Goal: Transaction & Acquisition: Purchase product/service

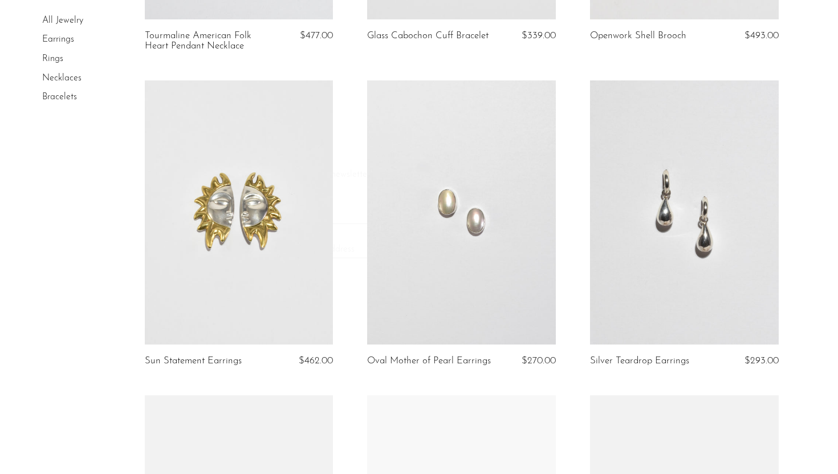
scroll to position [688, 0]
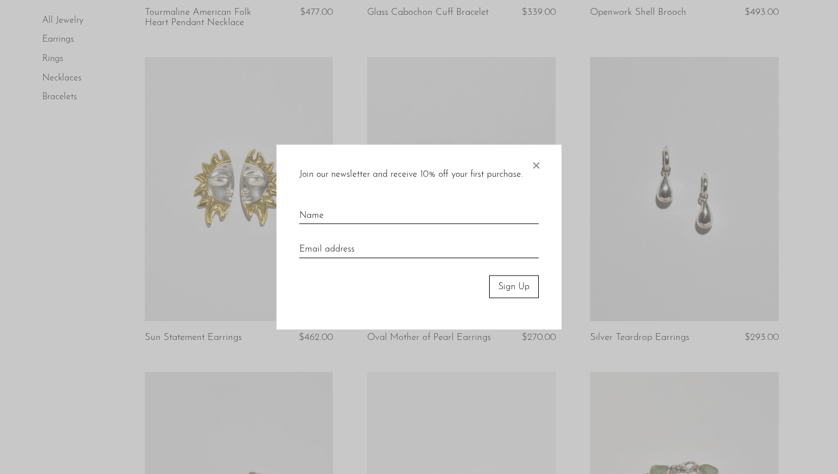
click at [535, 164] on span "×" at bounding box center [535, 162] width 11 height 36
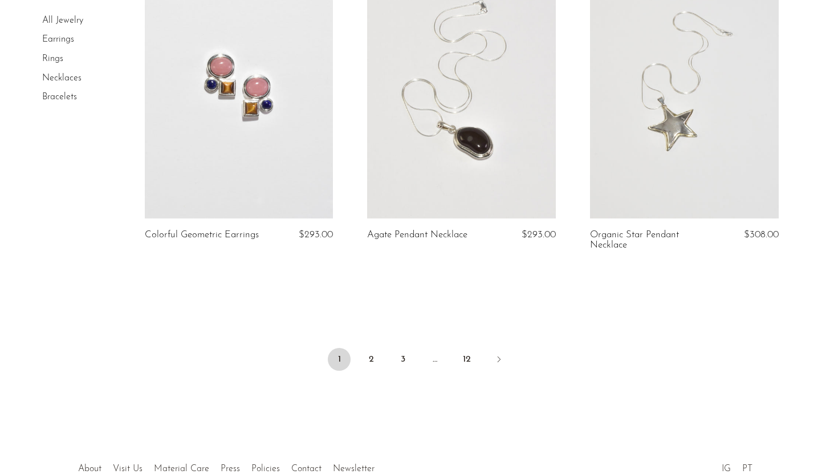
scroll to position [3668, 0]
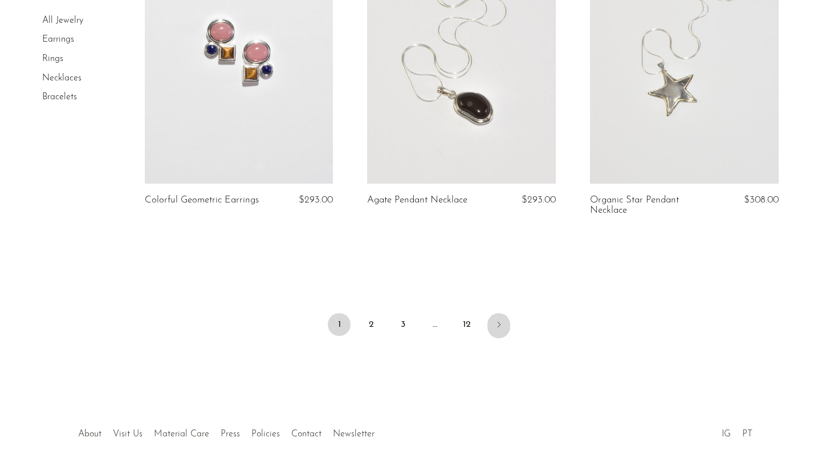
click at [509, 324] on link "Next" at bounding box center [499, 325] width 23 height 25
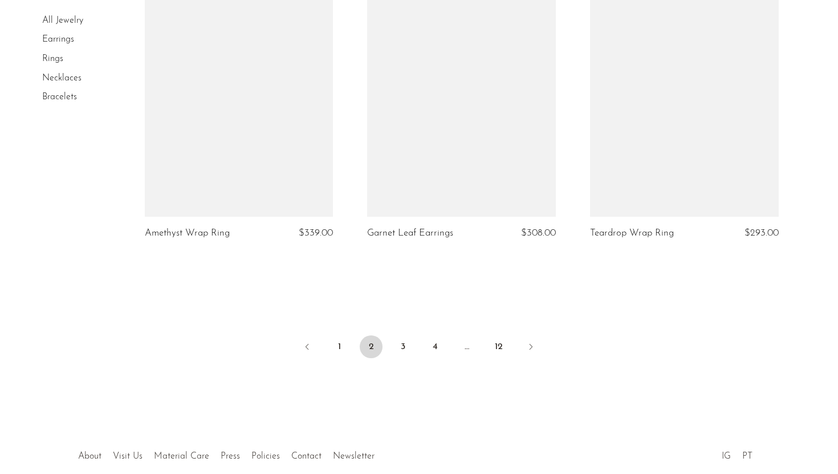
scroll to position [3689, 0]
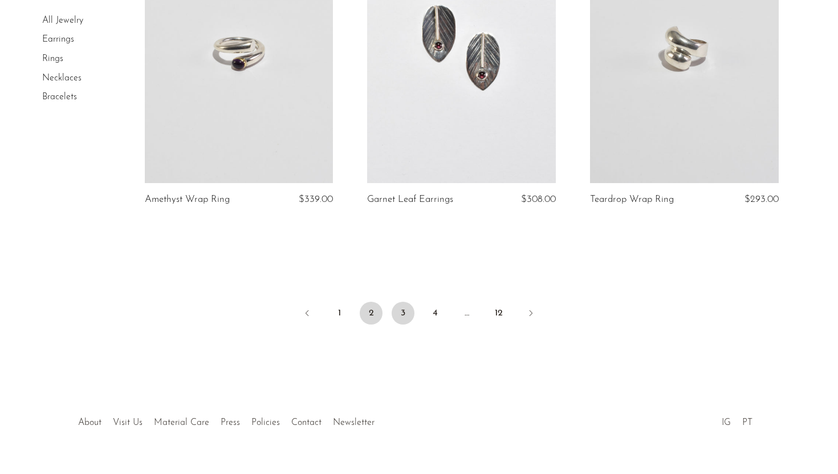
click at [411, 318] on link "3" at bounding box center [403, 313] width 23 height 23
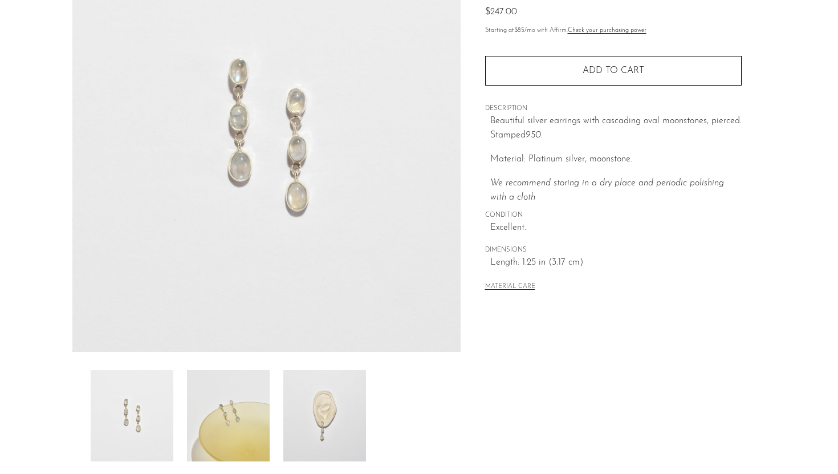
scroll to position [269, 0]
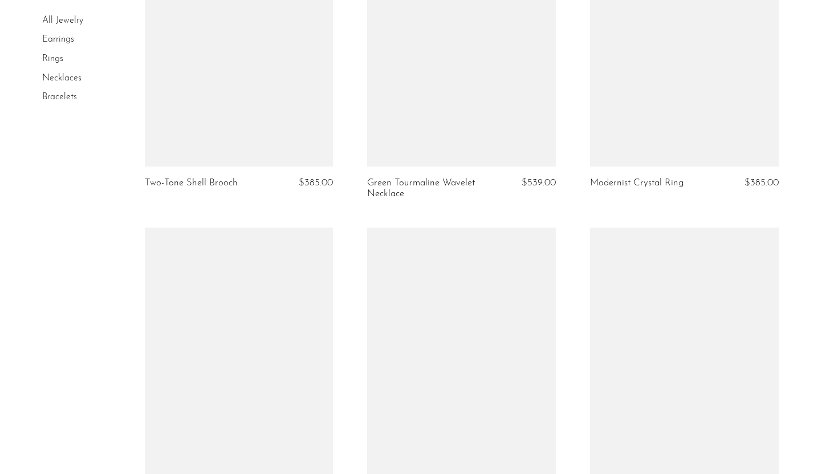
scroll to position [2158, 0]
